Goal: Information Seeking & Learning: Find contact information

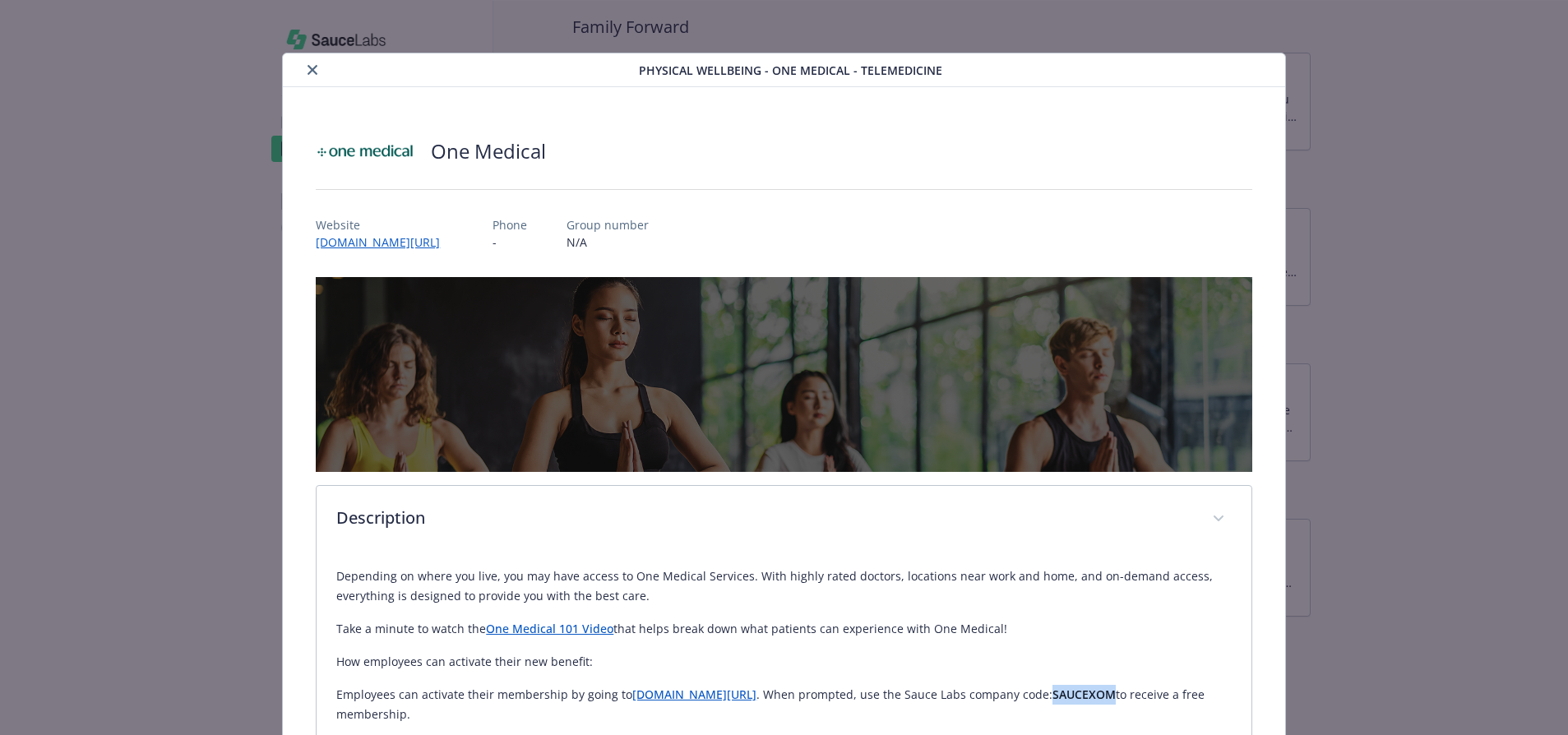
click at [312, 74] on button "close" at bounding box center [313, 70] width 20 height 20
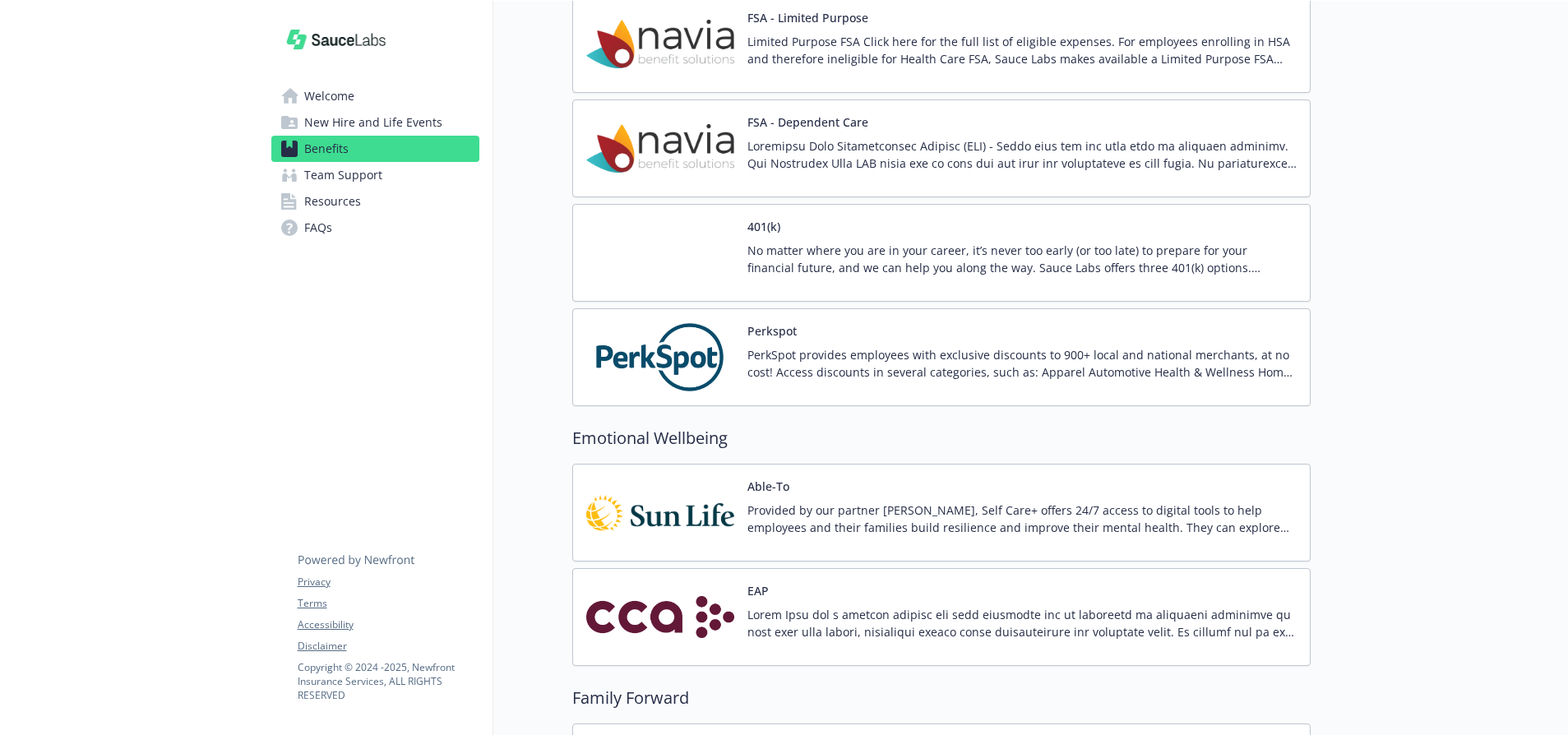
scroll to position [2644, 0]
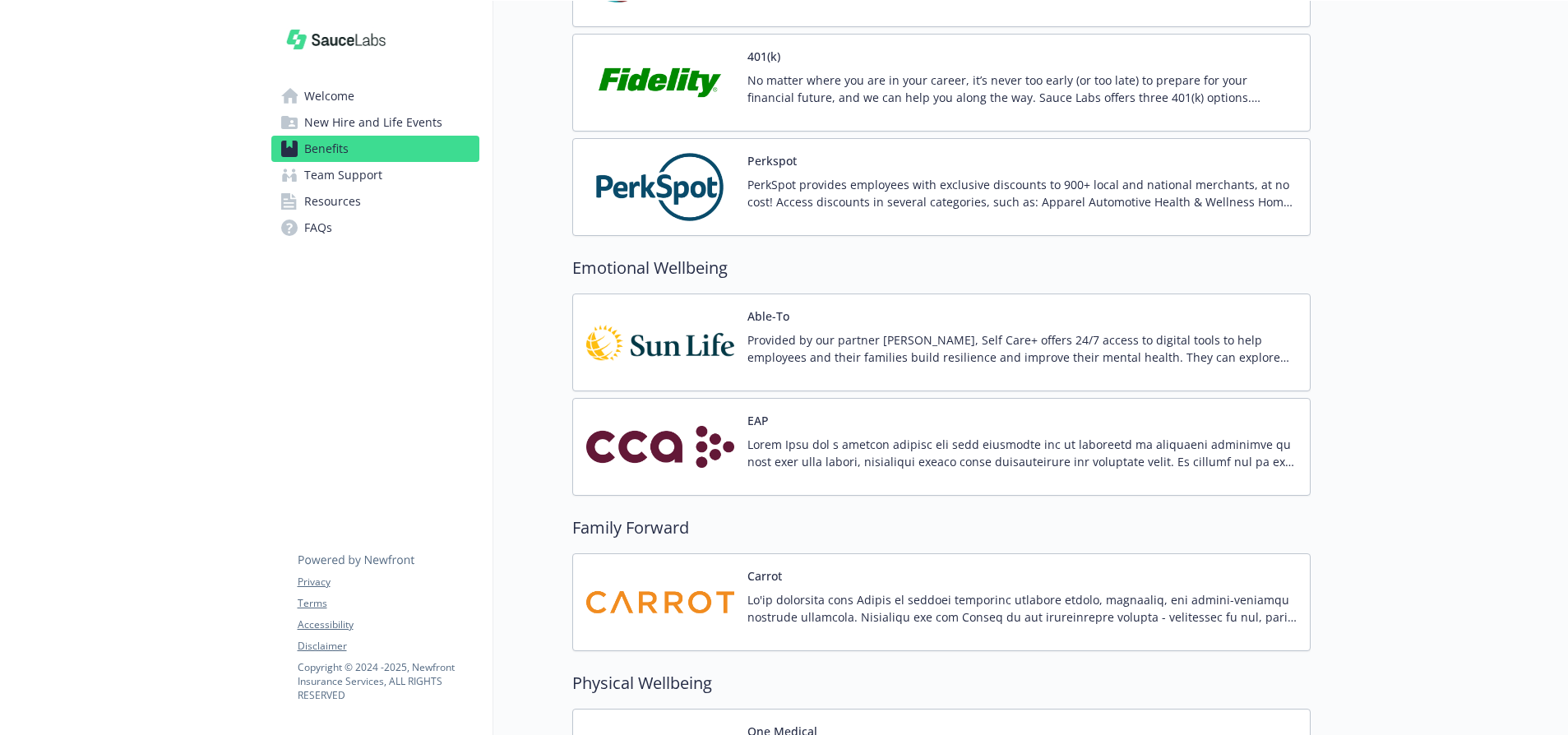
click at [803, 440] on p at bounding box center [1022, 453] width 549 height 35
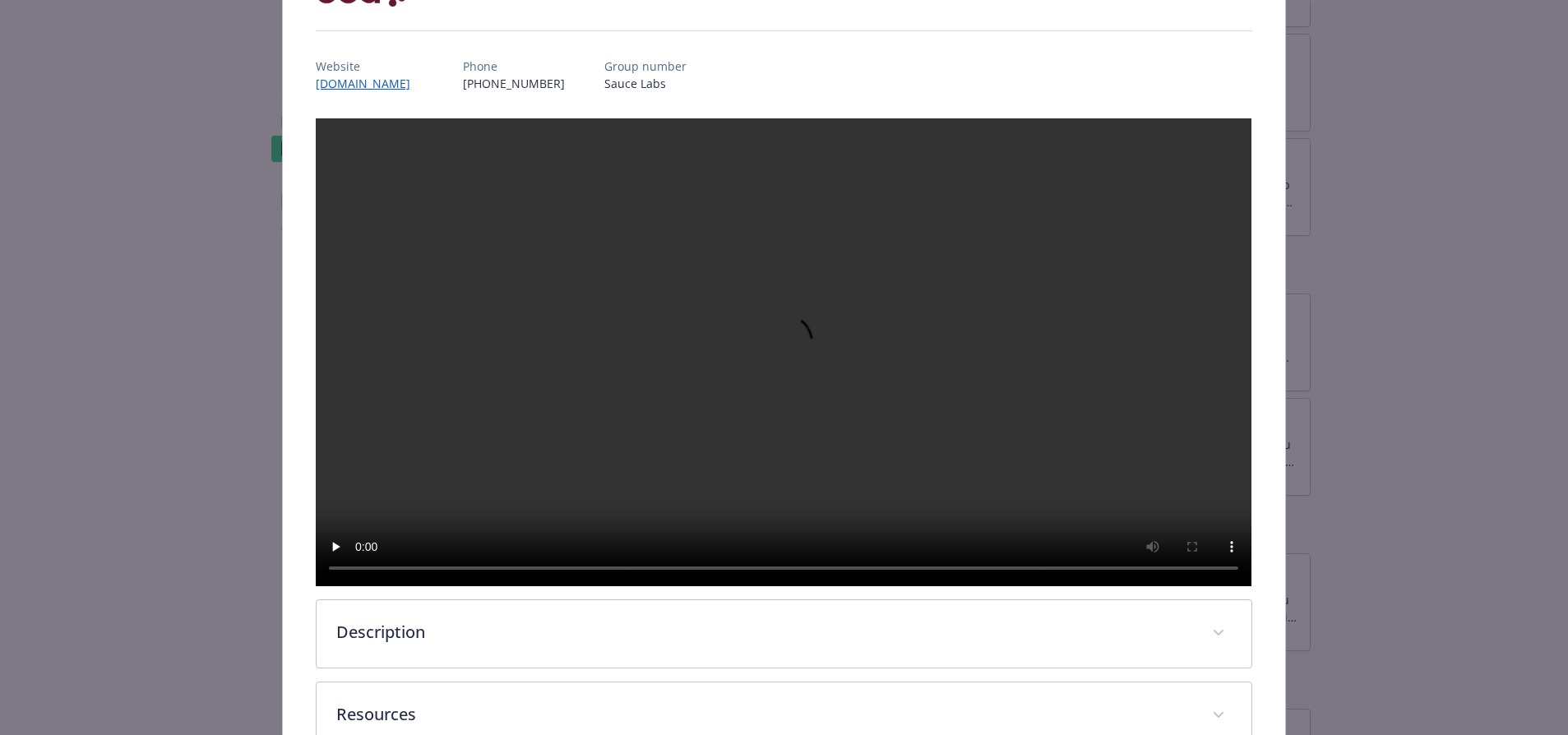
scroll to position [321, 0]
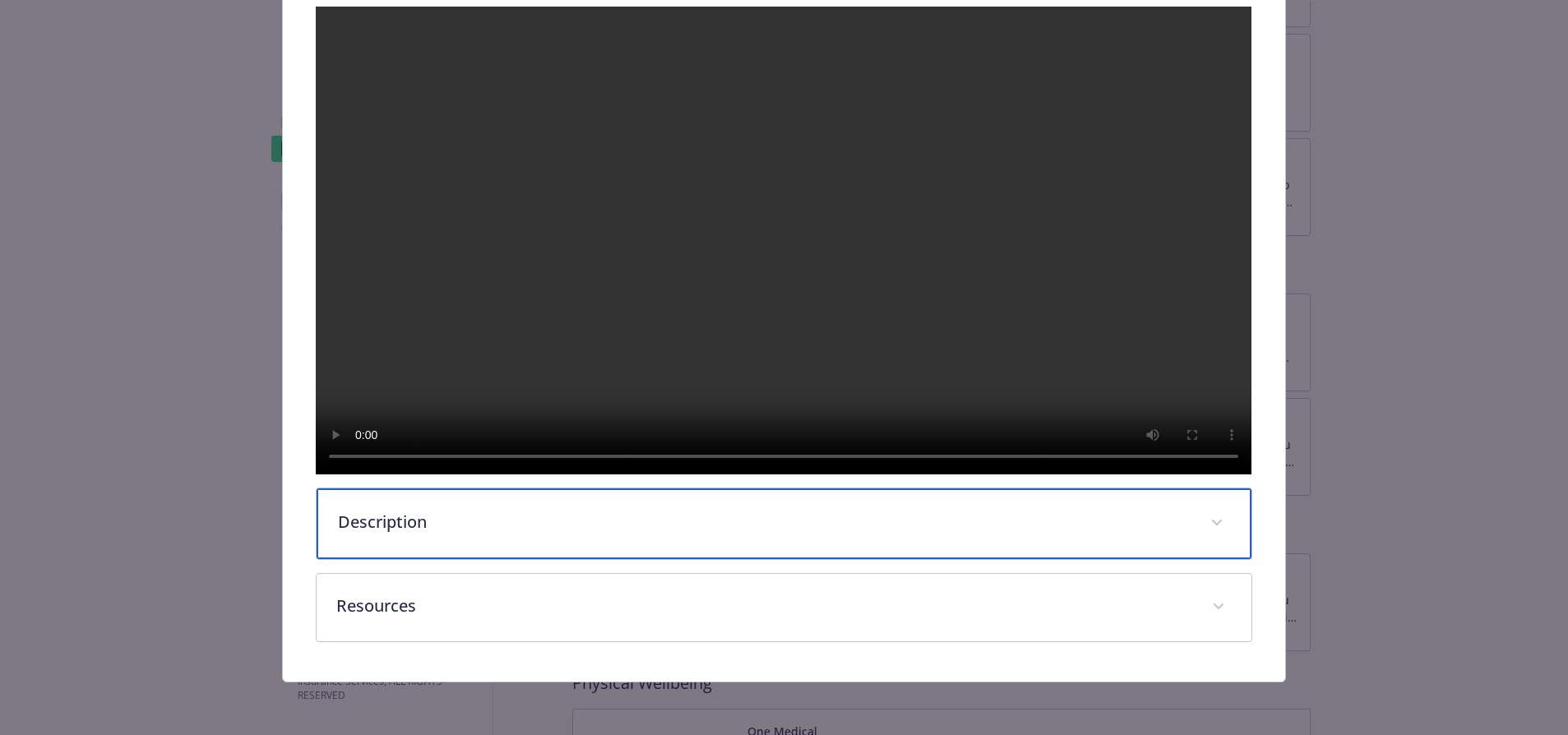
click at [438, 540] on div "Description" at bounding box center [784, 523] width 934 height 70
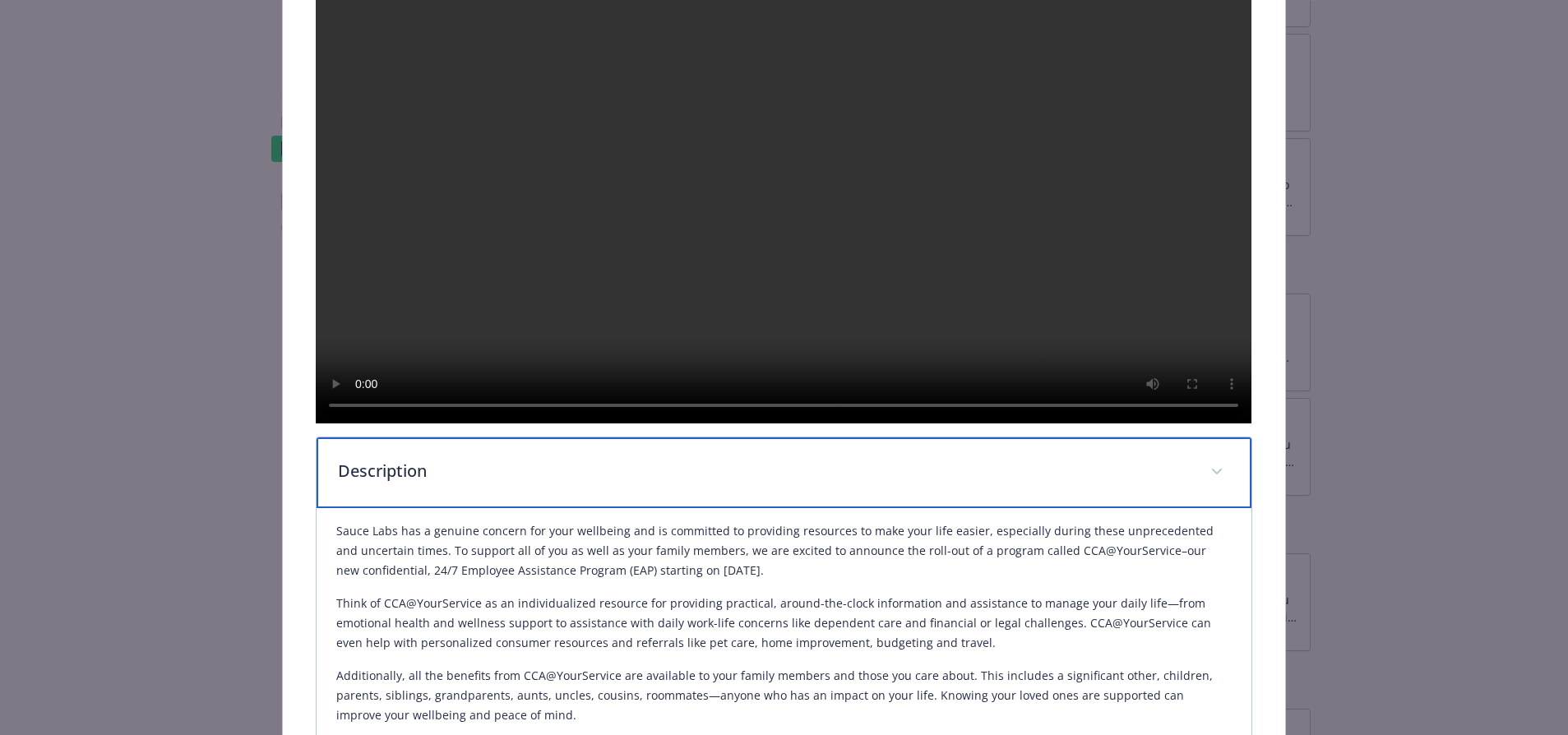
scroll to position [786, 0]
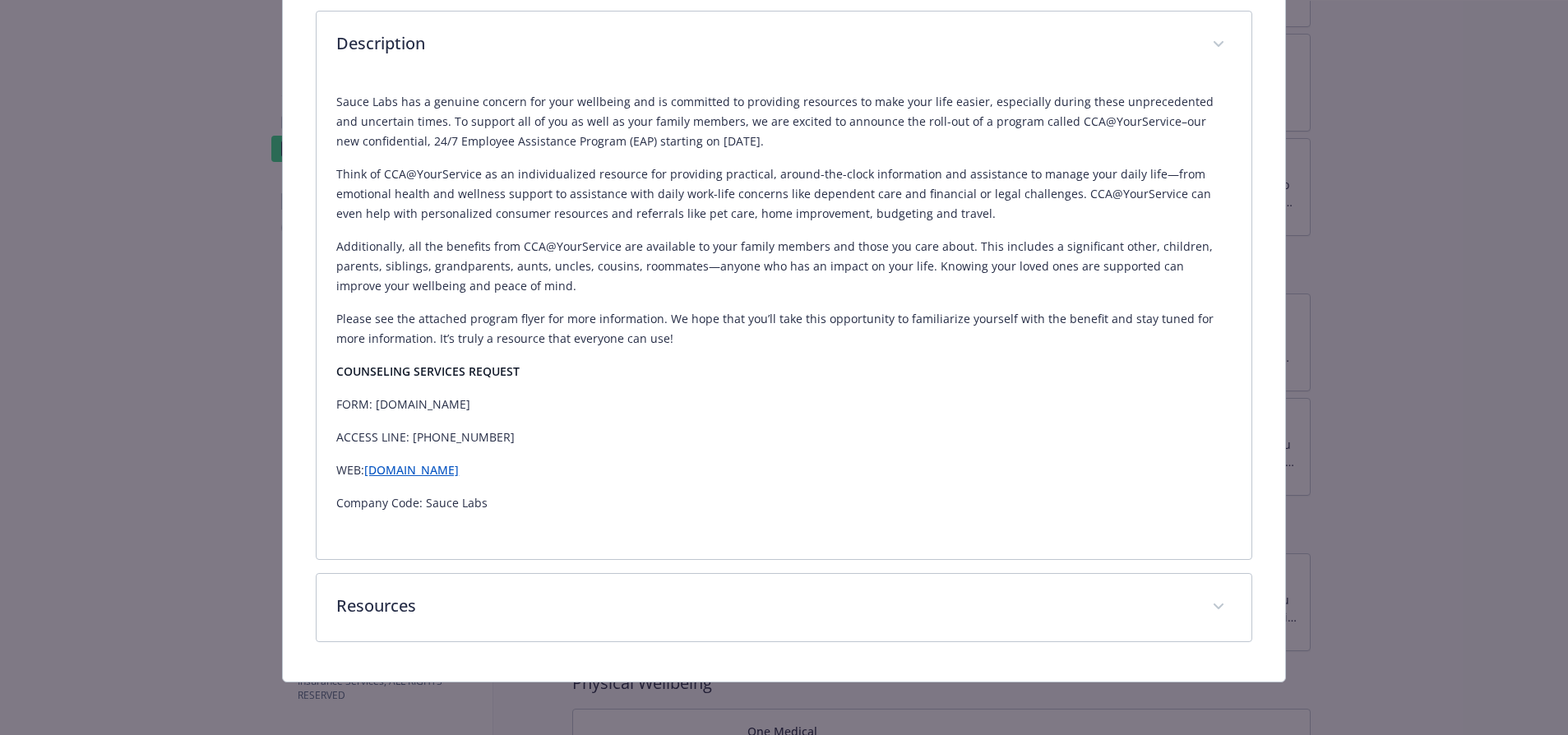
drag, startPoint x: 492, startPoint y: 489, endPoint x: 366, endPoint y: 494, distance: 126.1
click at [366, 481] on p "WEB: [DOMAIN_NAME]" at bounding box center [783, 470] width 894 height 20
copy link "[DOMAIN_NAME]"
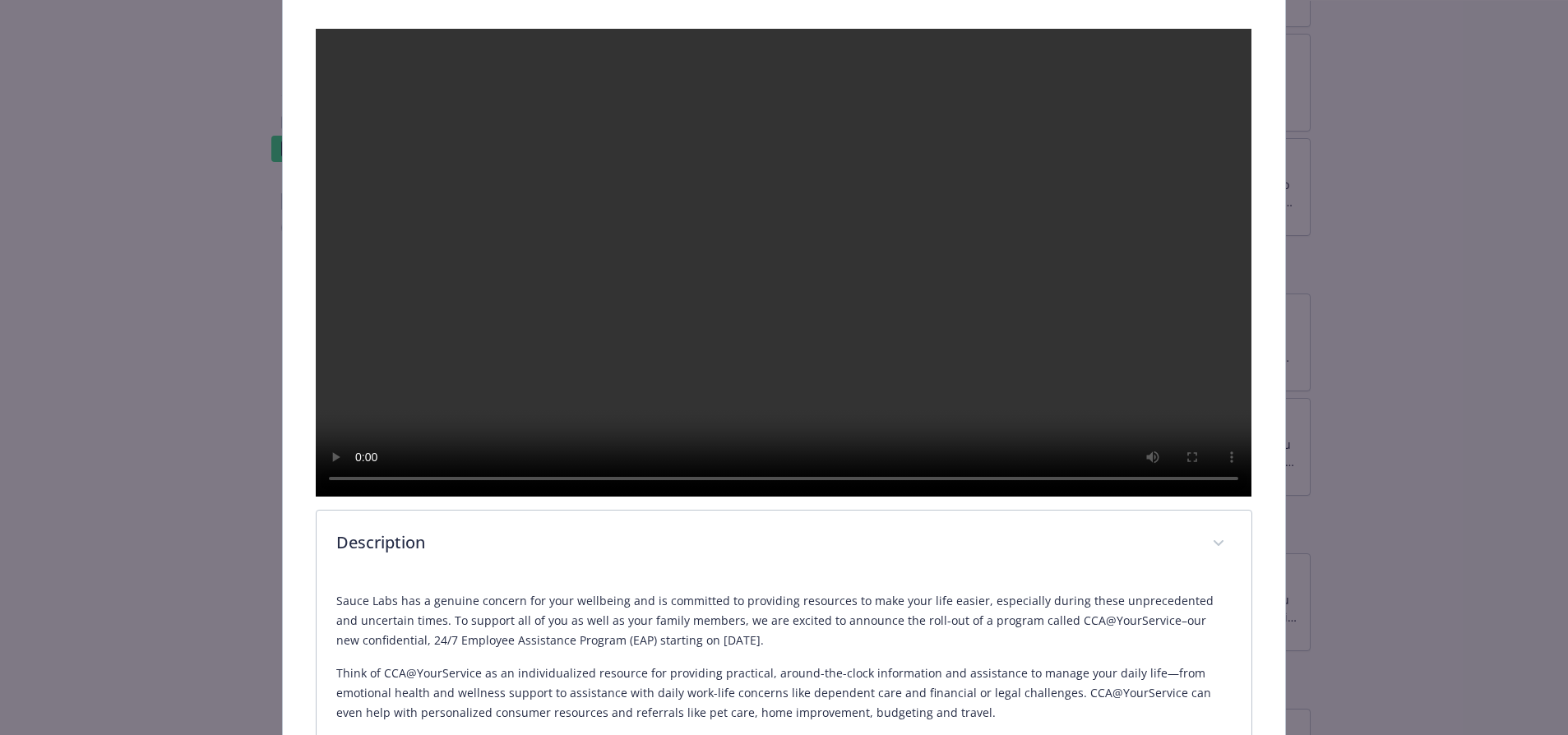
scroll to position [129, 0]
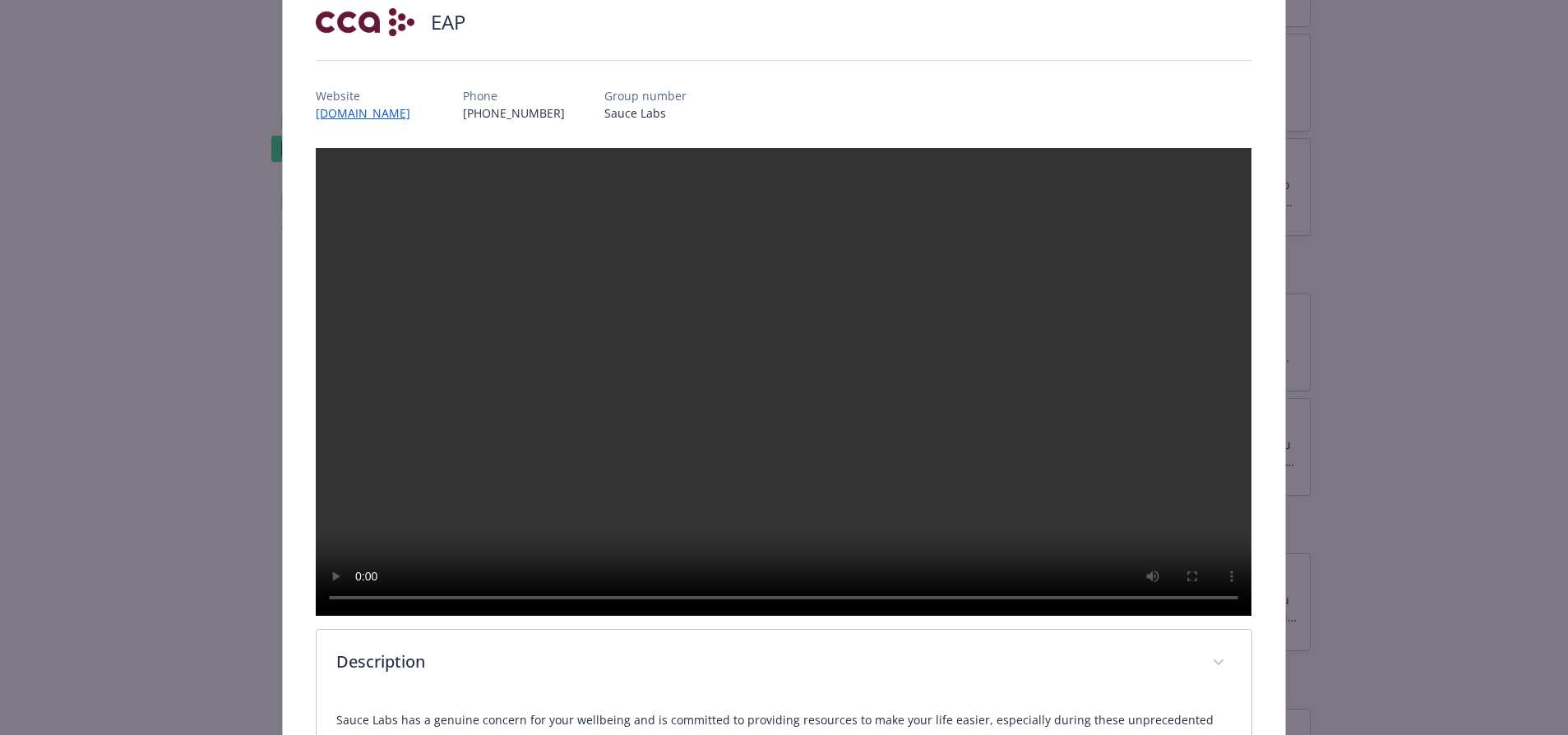
click at [401, 103] on p "Website" at bounding box center [370, 95] width 108 height 17
click at [400, 106] on link "[DOMAIN_NAME]" at bounding box center [371, 113] width 111 height 19
